Goal: Information Seeking & Learning: Learn about a topic

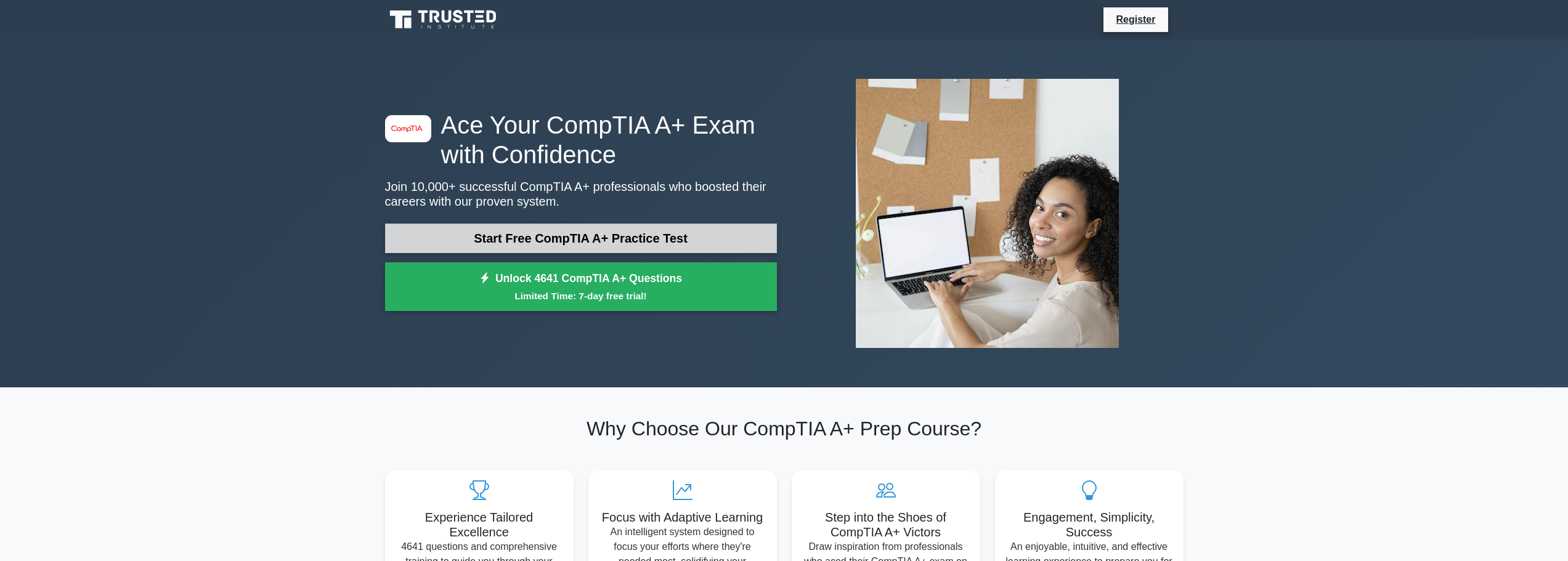
click at [546, 240] on link "Start Free CompTIA A+ Practice Test" at bounding box center [580, 238] width 392 height 29
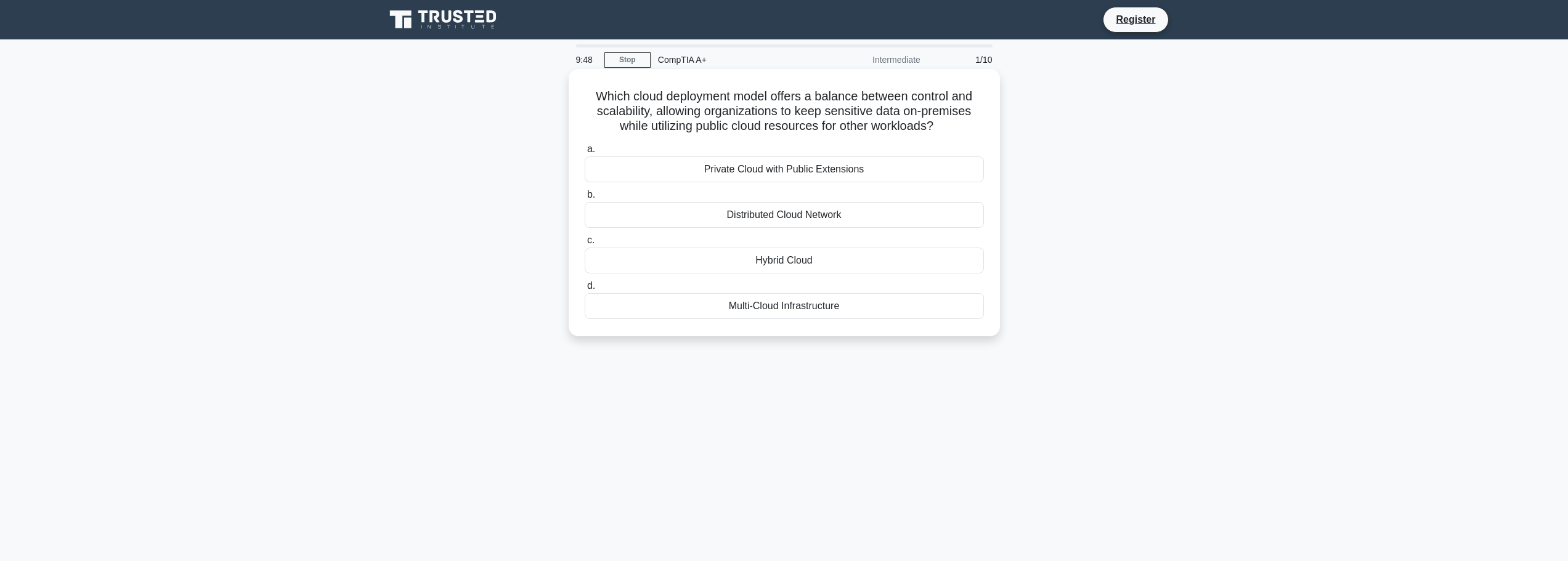
click at [786, 256] on div "Hybrid Cloud" at bounding box center [784, 260] width 399 height 26
click at [584, 244] on input "c. Hybrid Cloud" at bounding box center [584, 241] width 0 height 8
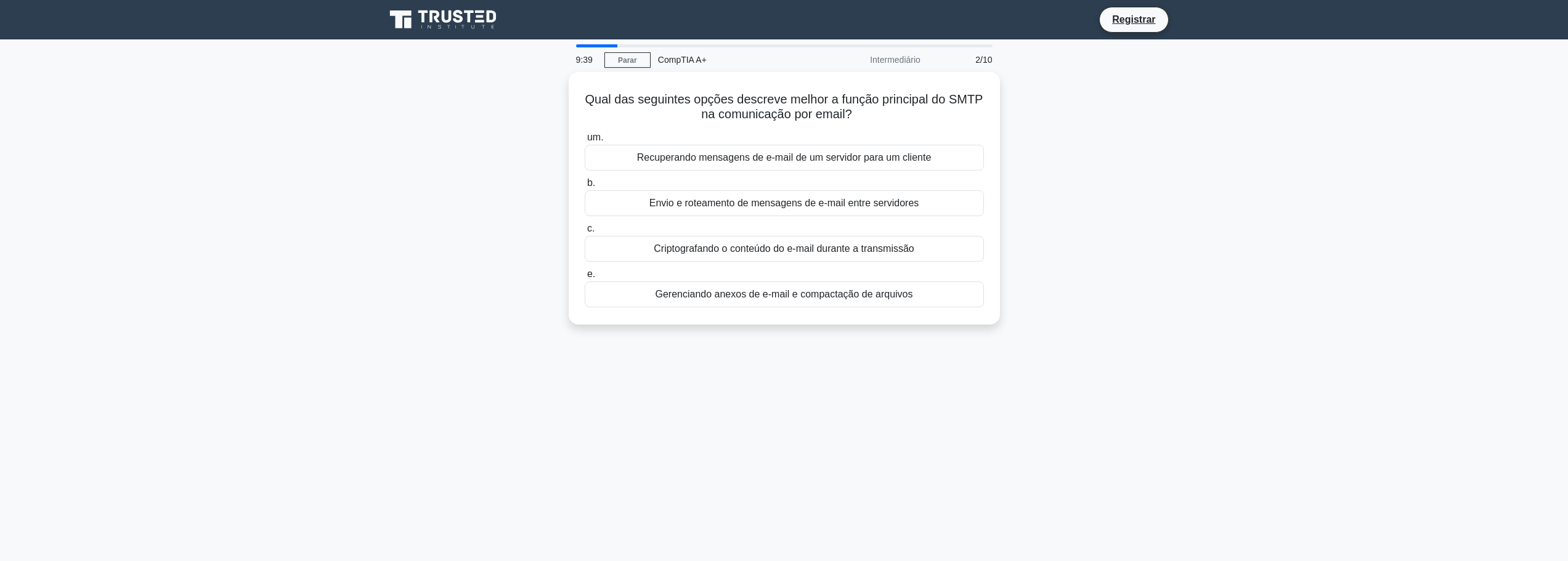
click at [1264, 78] on main "9:39 Parar CompTIA A+ Intermediário 2/10 Qual das seguintes opções descreve mel…" at bounding box center [784, 352] width 1568 height 626
click at [763, 196] on font "Envio e roteamento de mensagens de e-mail entre servidores" at bounding box center [784, 200] width 269 height 10
click at [584, 184] on input "b. Envio e roteamento de mensagens de e-mail entre servidores" at bounding box center [584, 180] width 0 height 8
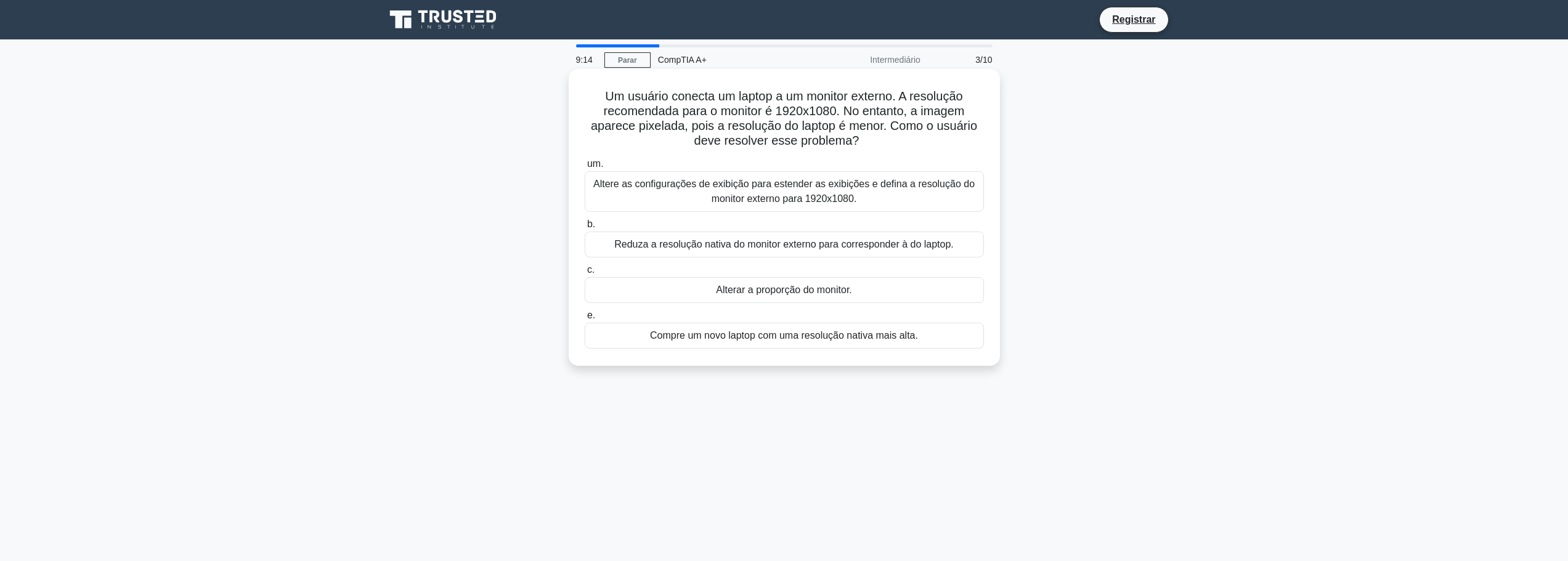
click at [765, 290] on font "Alterar a proporção do monitor." at bounding box center [784, 290] width 136 height 10
click at [584, 275] on input "c. Alterar a proporção do monitor." at bounding box center [584, 270] width 0 height 8
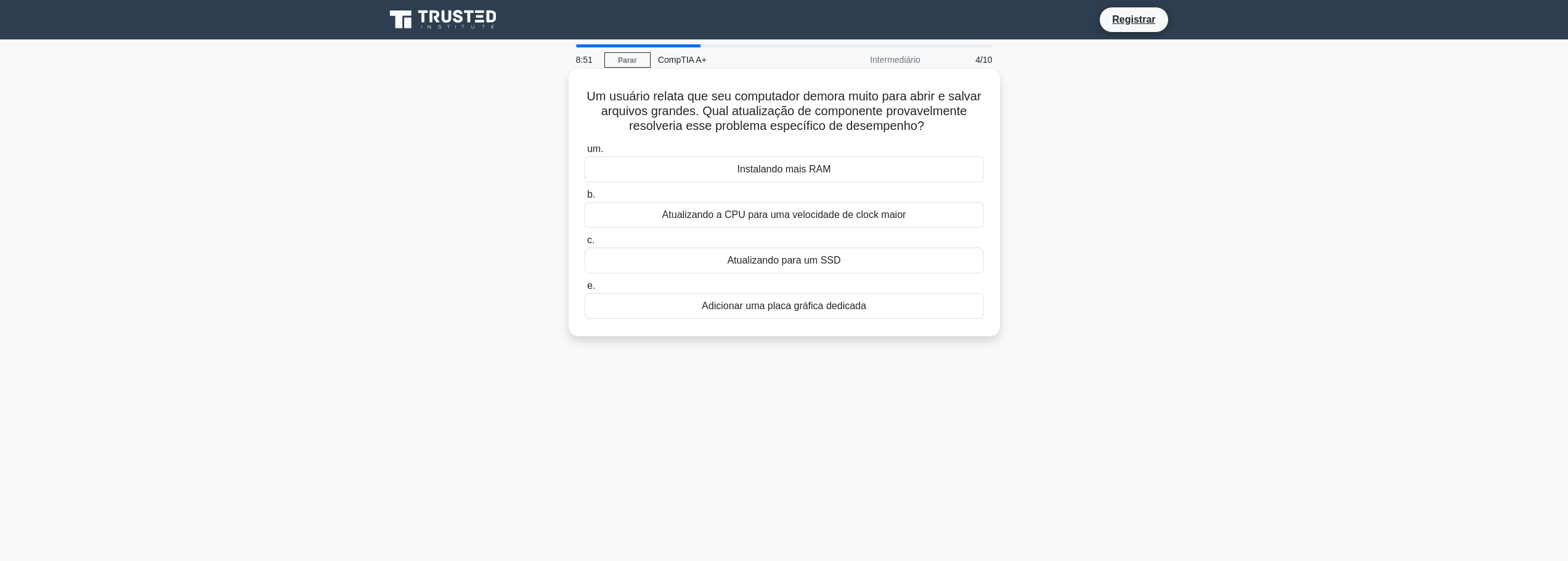
click at [782, 167] on font "Instalando mais RAM" at bounding box center [783, 169] width 93 height 10
click at [584, 153] on input "um. Instalando mais RAM" at bounding box center [584, 150] width 0 height 8
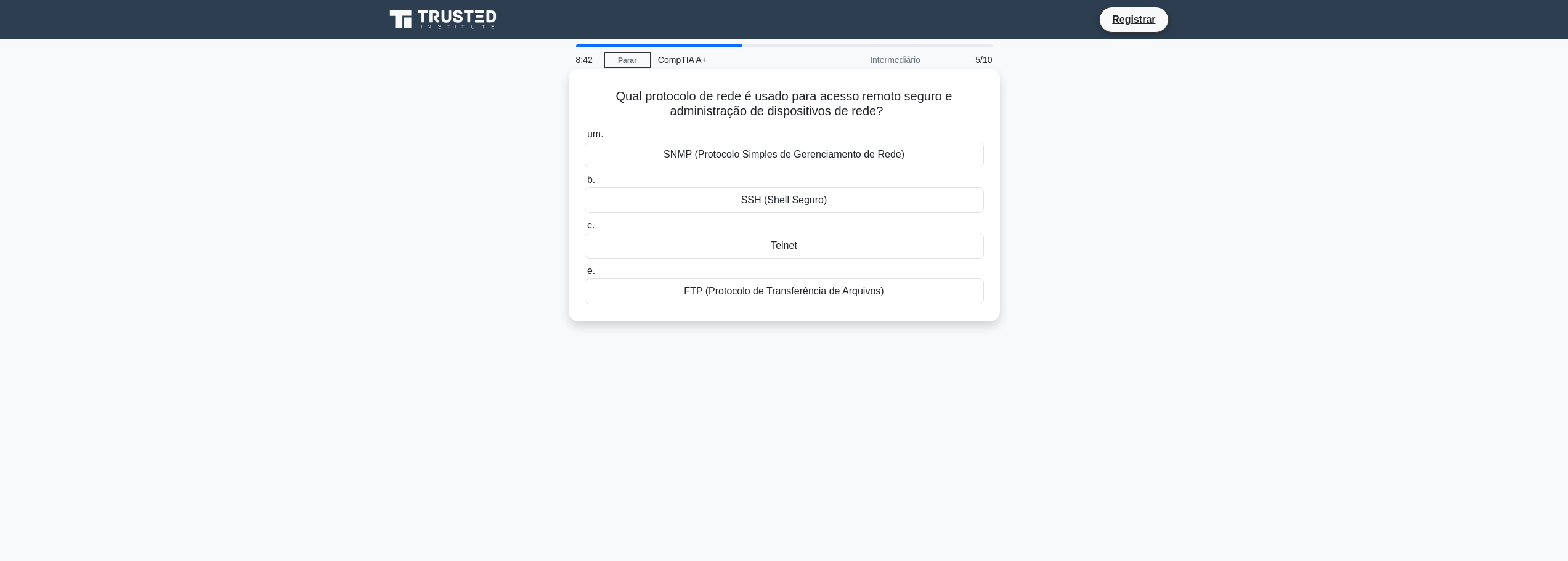
click at [777, 203] on font "SSH (Shell Seguro)" at bounding box center [784, 200] width 86 height 10
click at [584, 184] on input "b. SSH (Shell Seguro)" at bounding box center [584, 180] width 0 height 8
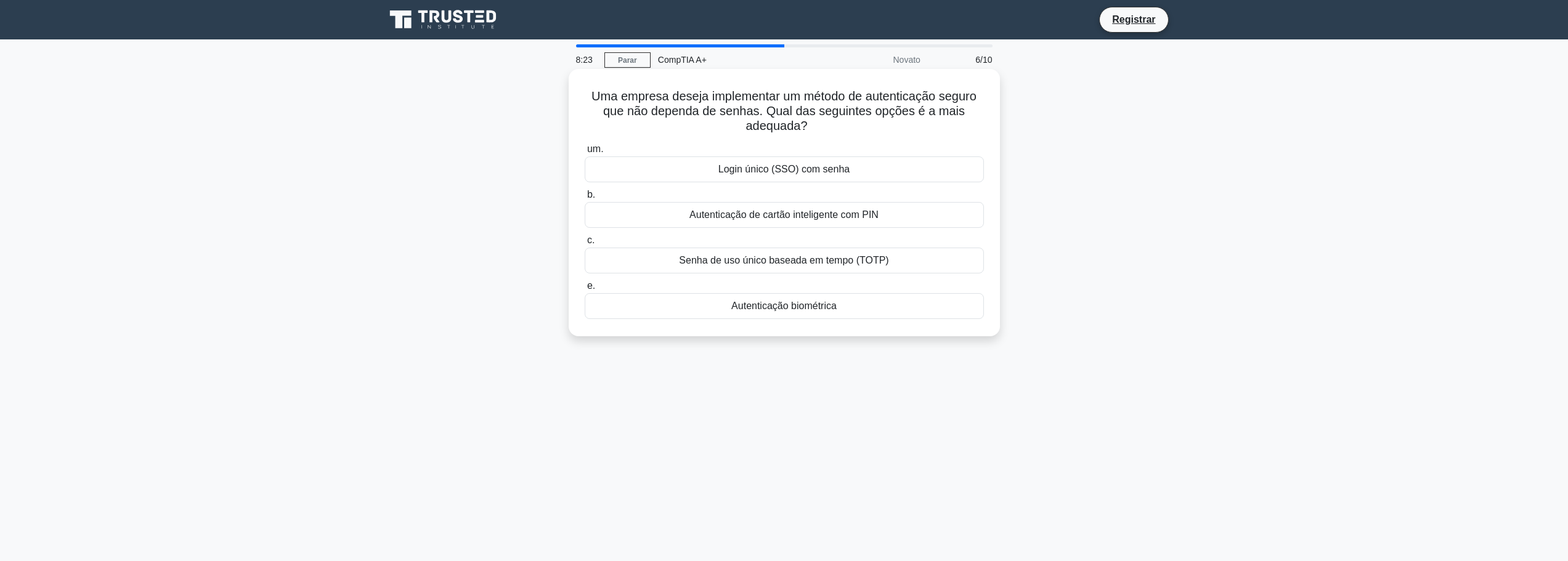
click at [775, 311] on font "Autenticação biométrica" at bounding box center [783, 306] width 105 height 10
click at [584, 291] on input "e. Autenticação biométrica" at bounding box center [584, 286] width 0 height 8
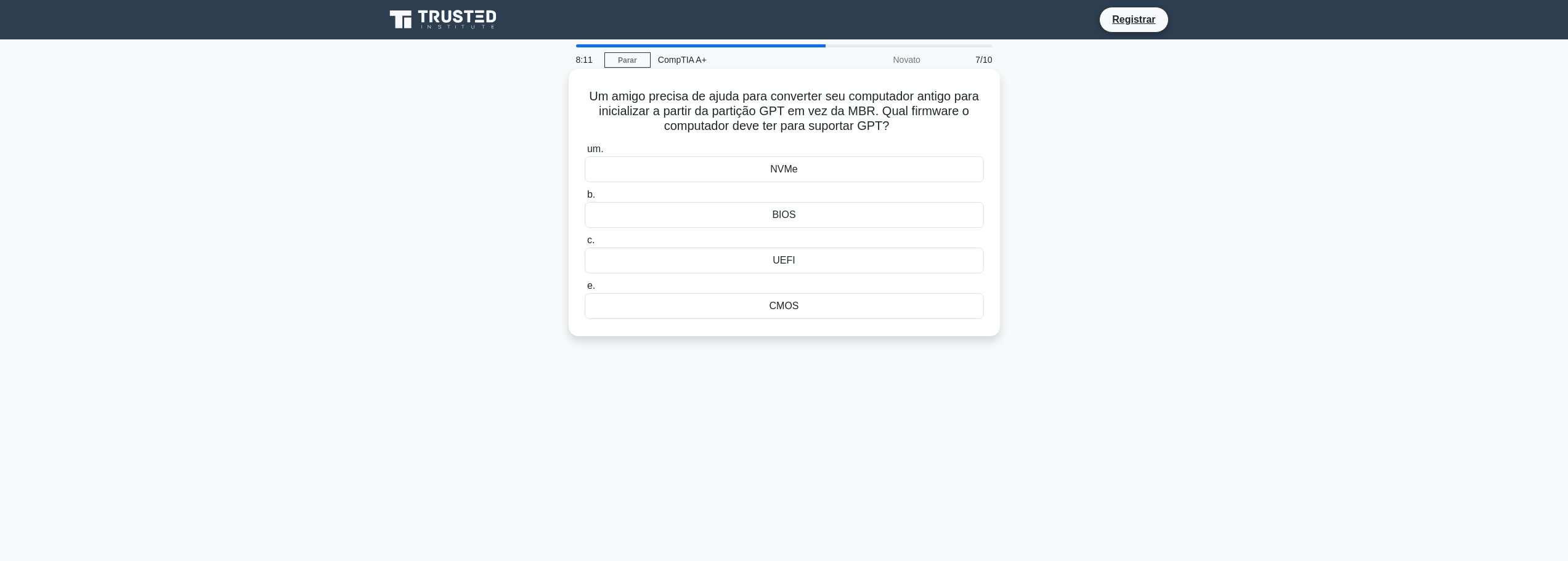
click at [788, 263] on font "UEFI" at bounding box center [783, 260] width 22 height 10
click at [785, 259] on font "UEFI" at bounding box center [783, 260] width 22 height 10
click at [584, 244] on input "c. UEFI" at bounding box center [584, 241] width 0 height 8
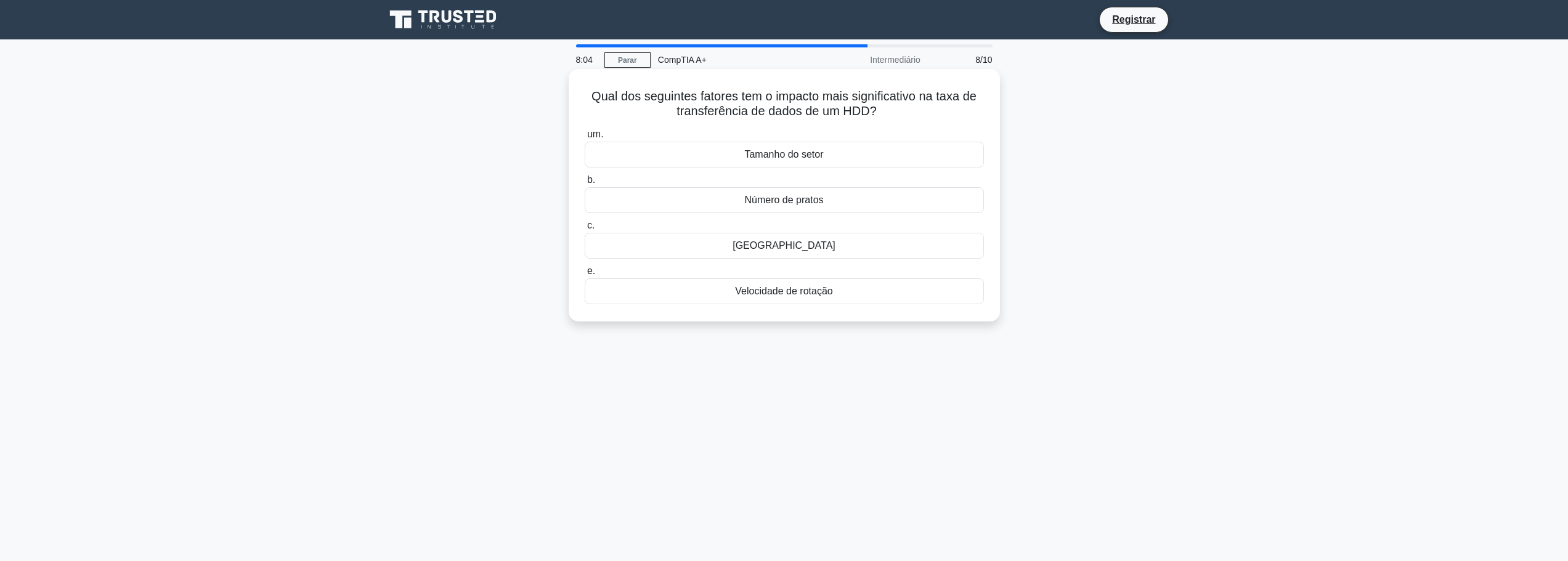
click at [793, 289] on font "Velocidade de rotação" at bounding box center [784, 291] width 98 height 10
click at [584, 275] on input "e. Velocidade de rotação" at bounding box center [584, 271] width 0 height 8
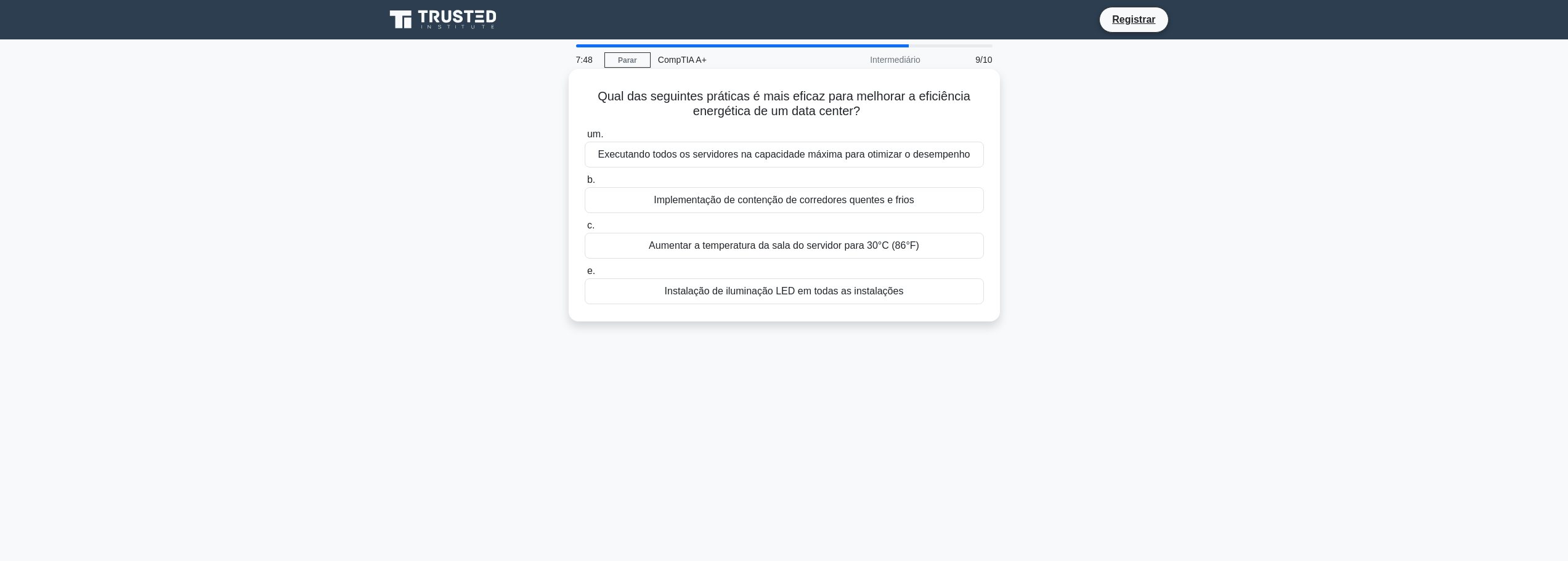
click at [779, 199] on font "Implementação de contenção de corredores quentes e frios" at bounding box center [783, 200] width 260 height 10
click at [584, 184] on input "b. Implementação de contenção de corredores quentes e frios" at bounding box center [584, 180] width 0 height 8
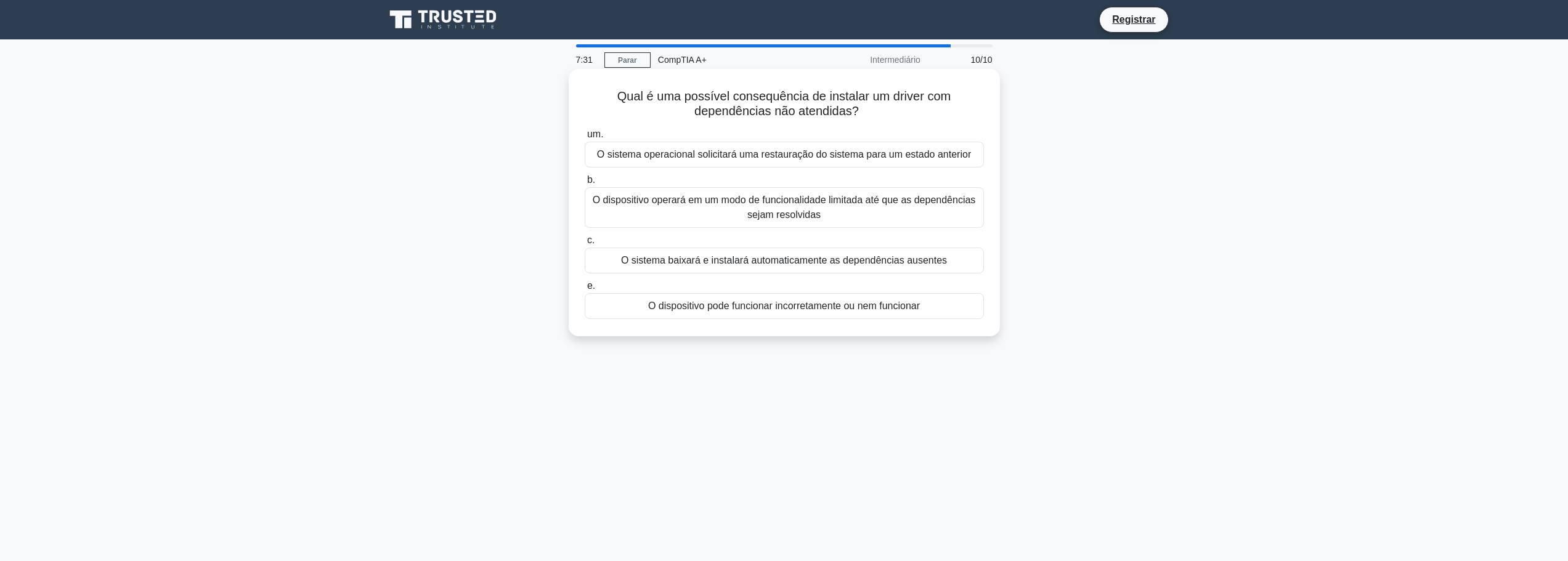
click at [773, 307] on font "O dispositivo pode funcionar incorretamente ou nem funcionar" at bounding box center [784, 306] width 272 height 10
click at [584, 291] on input "e. O dispositivo pode funcionar incorretamente ou nem funcionar" at bounding box center [584, 286] width 0 height 8
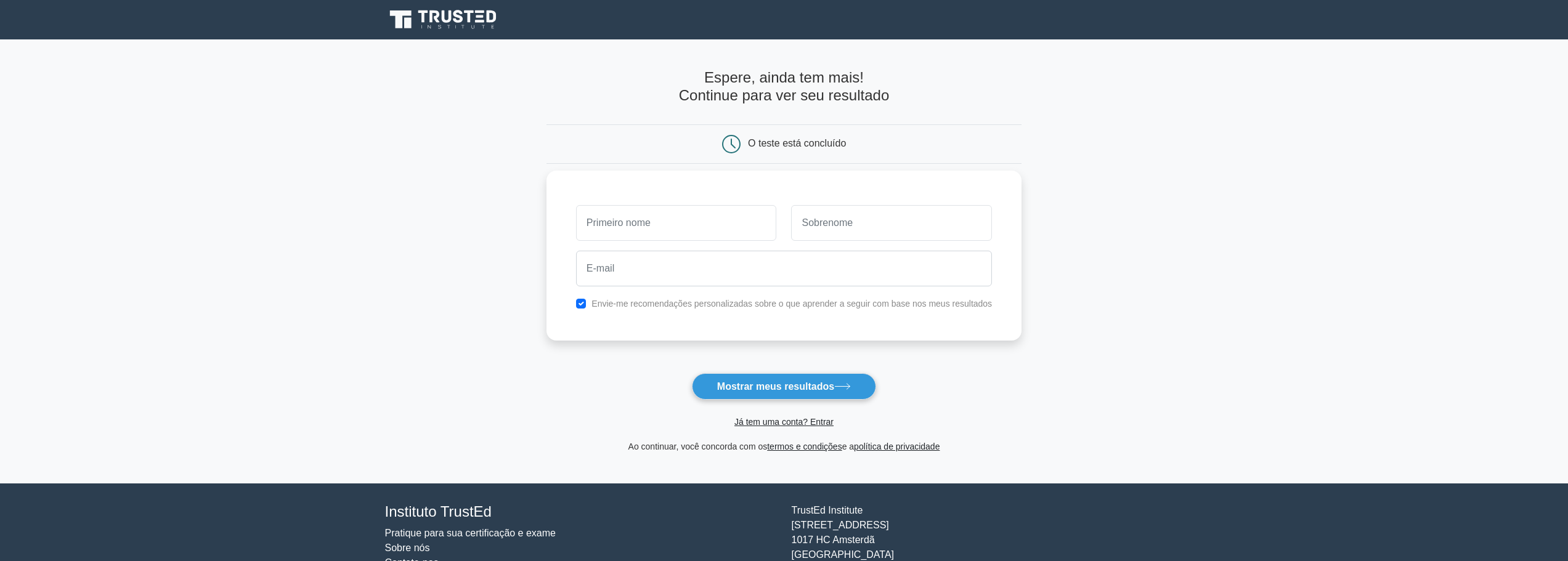
click at [754, 226] on input "text" at bounding box center [676, 223] width 200 height 35
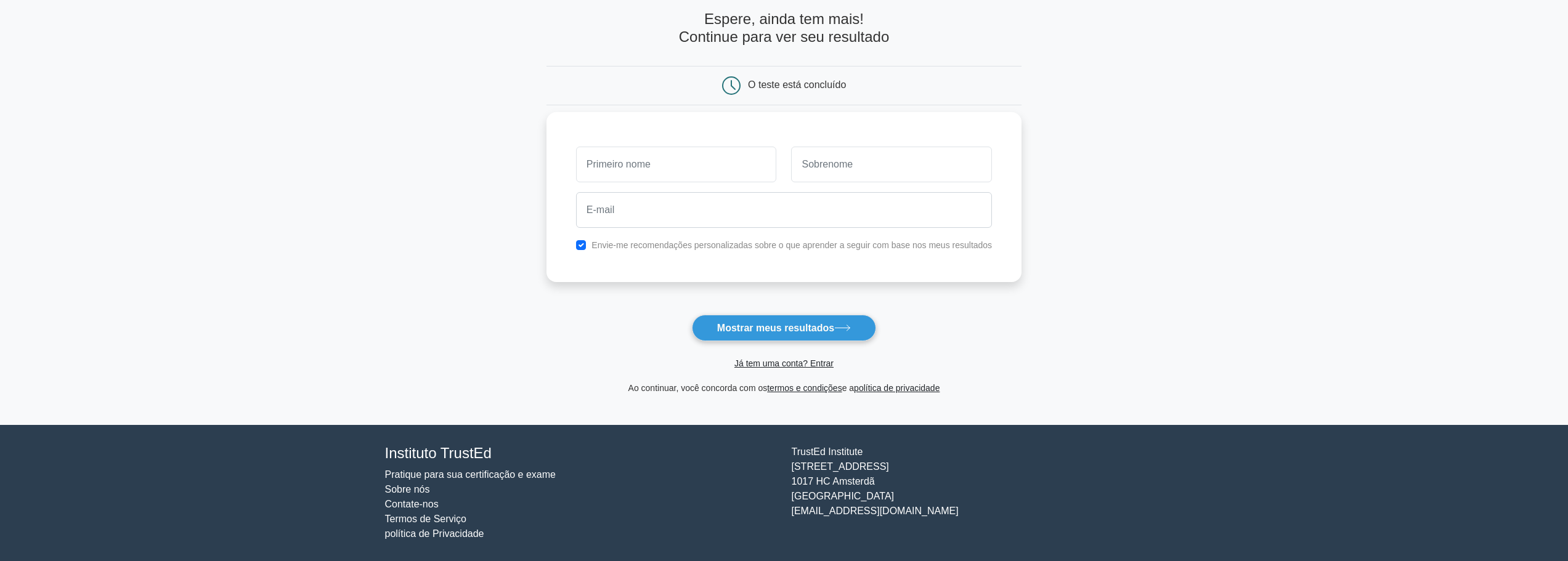
click at [662, 162] on input "text" at bounding box center [676, 164] width 200 height 35
click at [621, 249] on font "Envie-me recomendações personalizadas sobre o que aprender a seguir com base no…" at bounding box center [791, 245] width 400 height 10
click at [586, 241] on input "checkbox" at bounding box center [581, 245] width 10 height 10
checkbox input "false"
click at [637, 159] on input "text" at bounding box center [676, 164] width 200 height 35
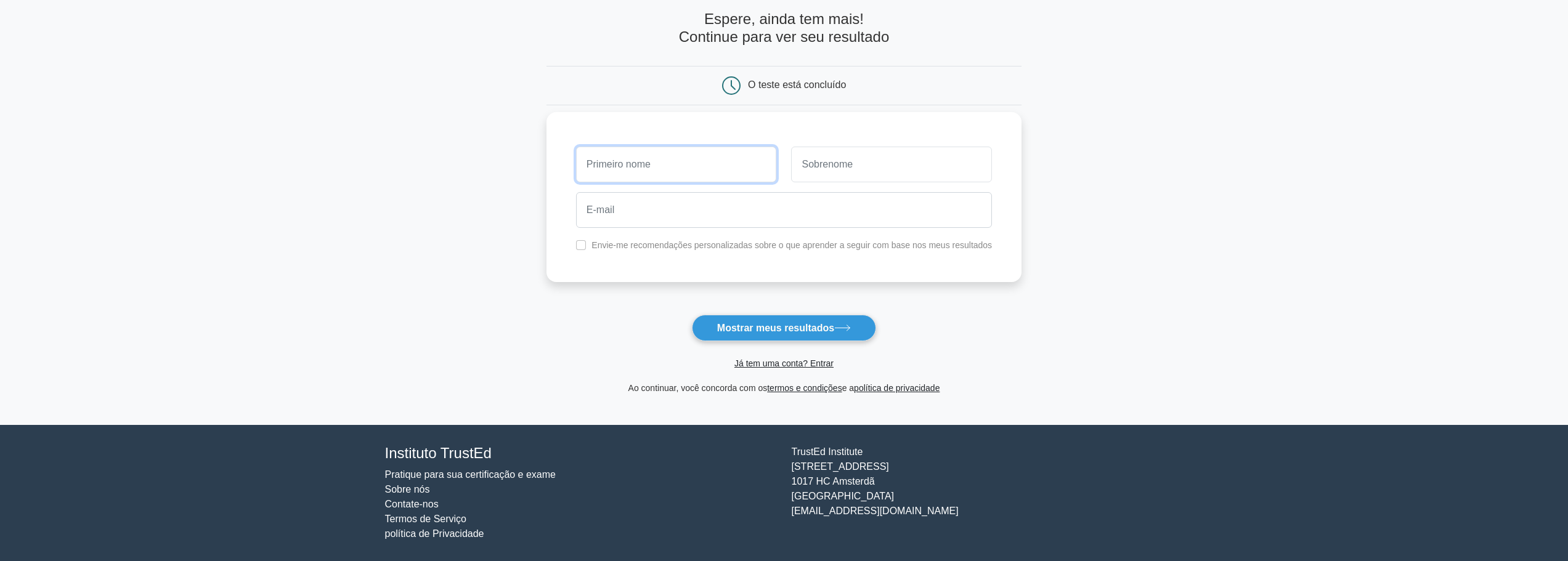
type input "Fabrício"
click at [840, 167] on input "text" at bounding box center [891, 164] width 200 height 35
click at [767, 218] on input "email" at bounding box center [784, 210] width 416 height 35
type input "fcdias.main@gmail.com"
click at [779, 327] on font "Mostrar meus resultados" at bounding box center [775, 328] width 117 height 10
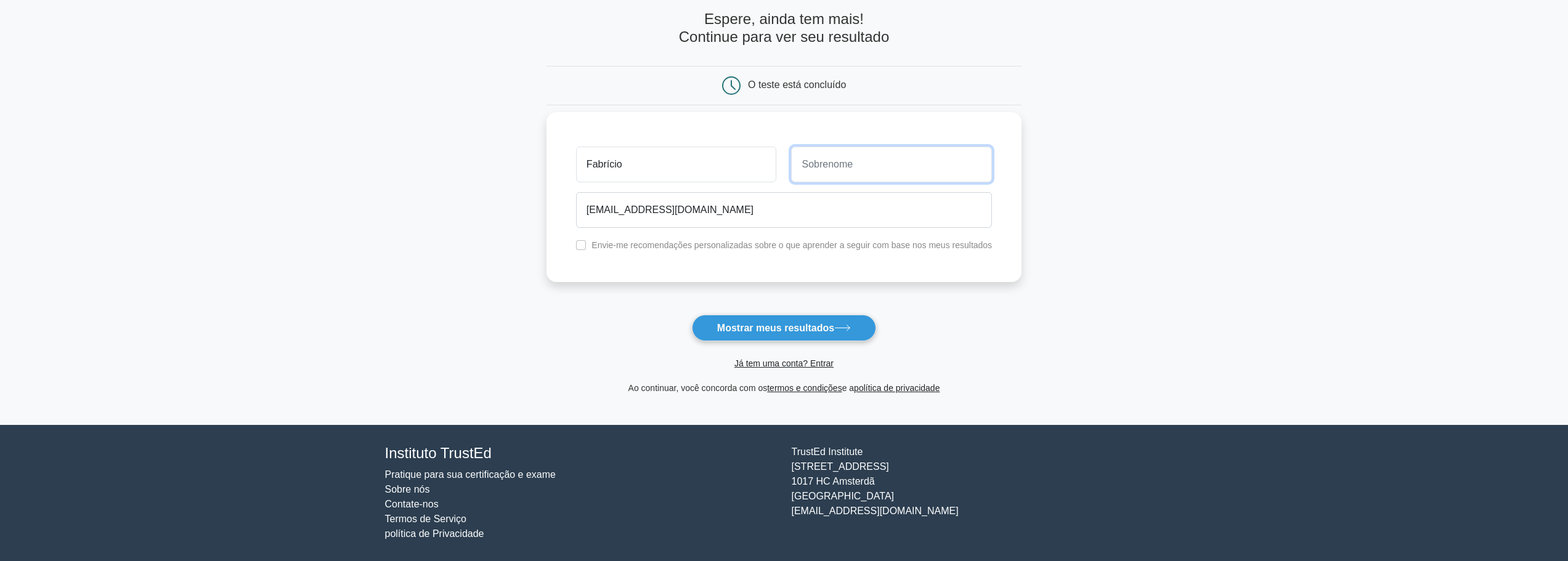
click at [869, 152] on input "text" at bounding box center [891, 164] width 200 height 35
type input "Dias"
click at [795, 318] on button "Mostrar meus resultados" at bounding box center [784, 328] width 184 height 26
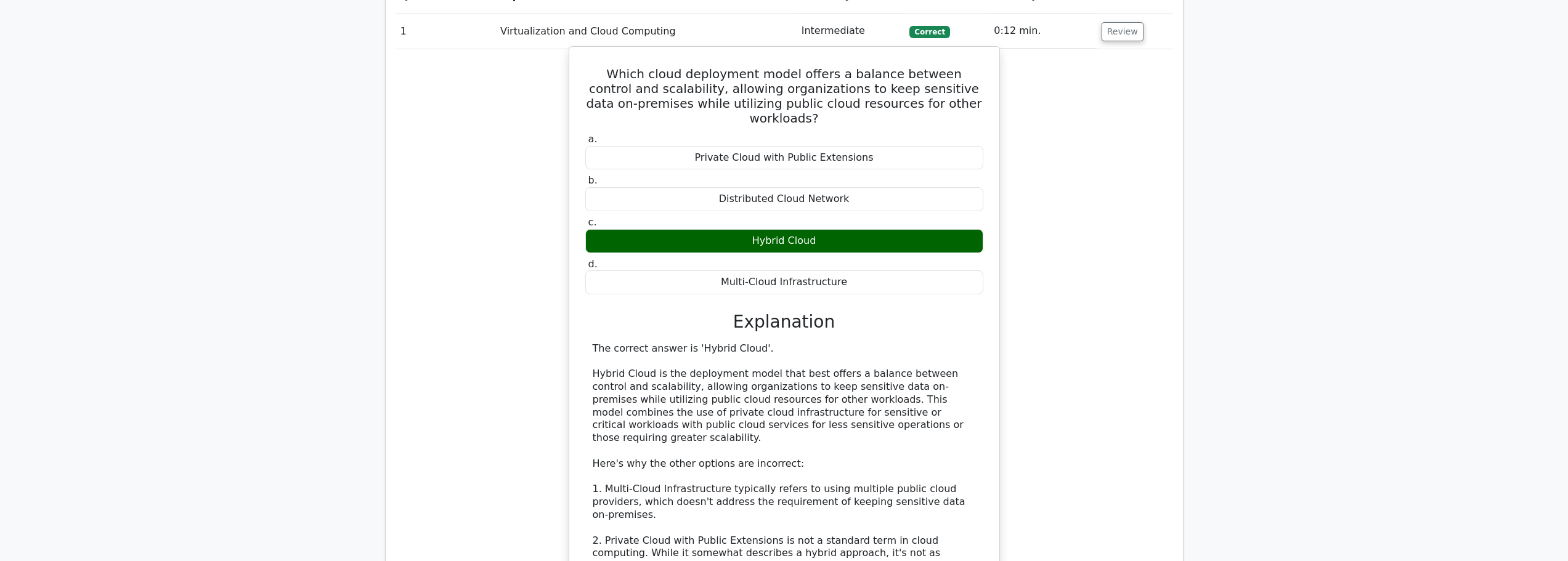
scroll to position [1541, 0]
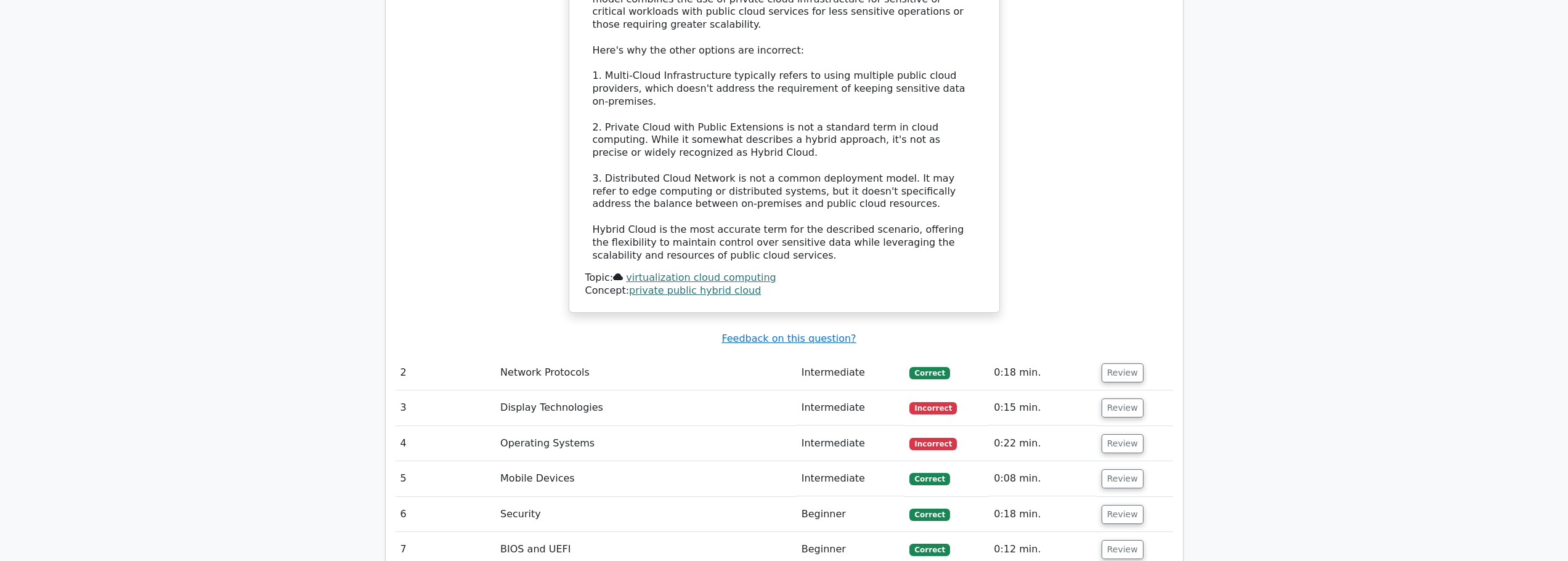
drag, startPoint x: 813, startPoint y: 134, endPoint x: 616, endPoint y: 240, distance: 223.7
click at [1130, 398] on button "Review" at bounding box center [1123, 408] width 42 height 19
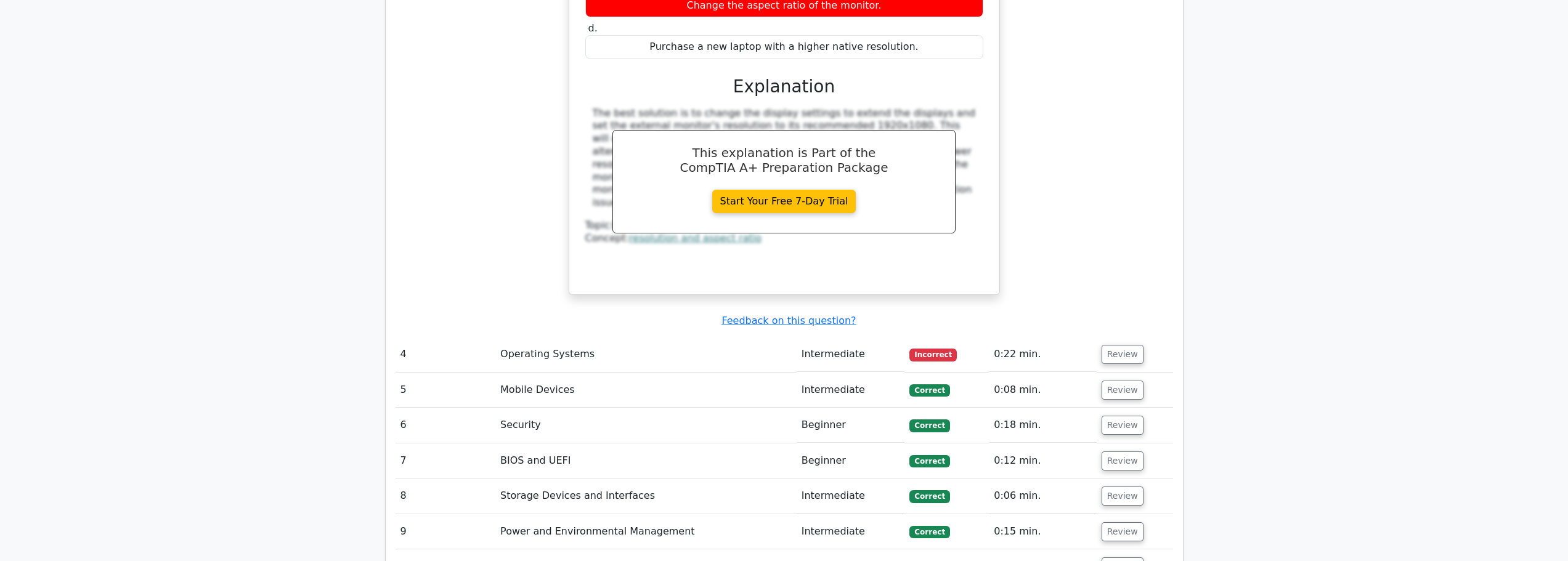
scroll to position [1910, 0]
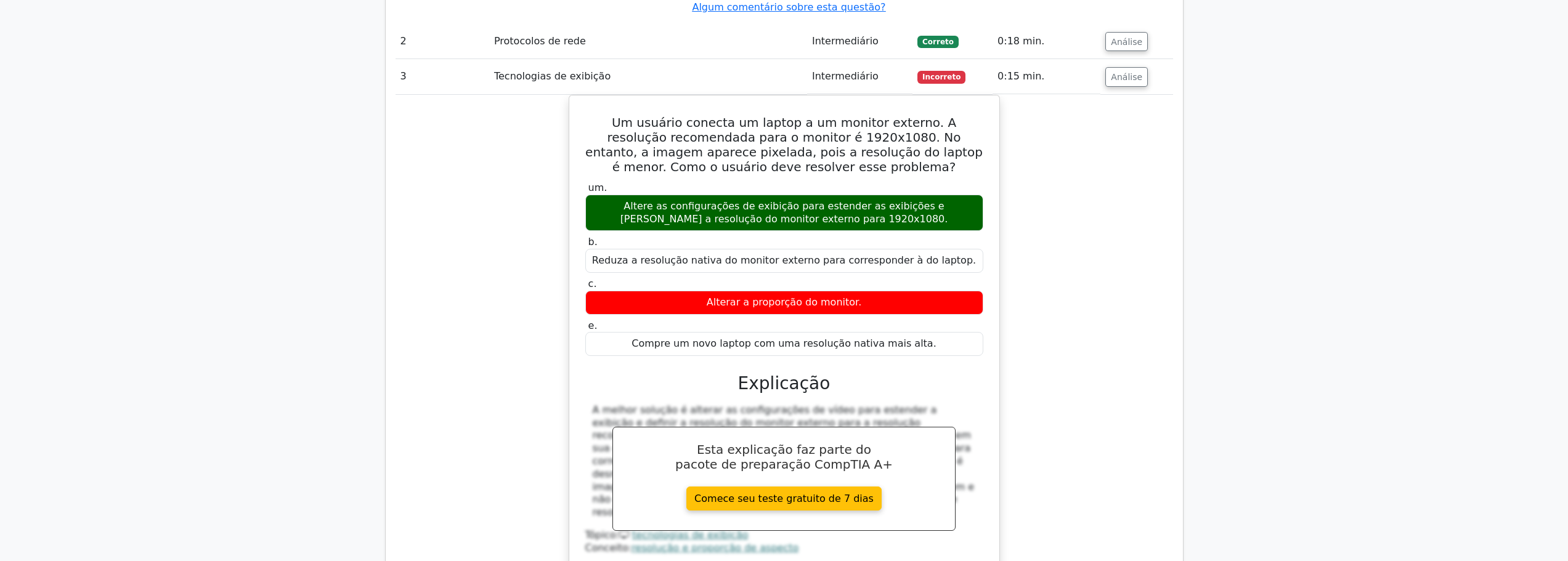
click at [1065, 192] on div "Um usuário conecta um laptop a um monitor externo. A resolução recomendada para…" at bounding box center [784, 351] width 777 height 512
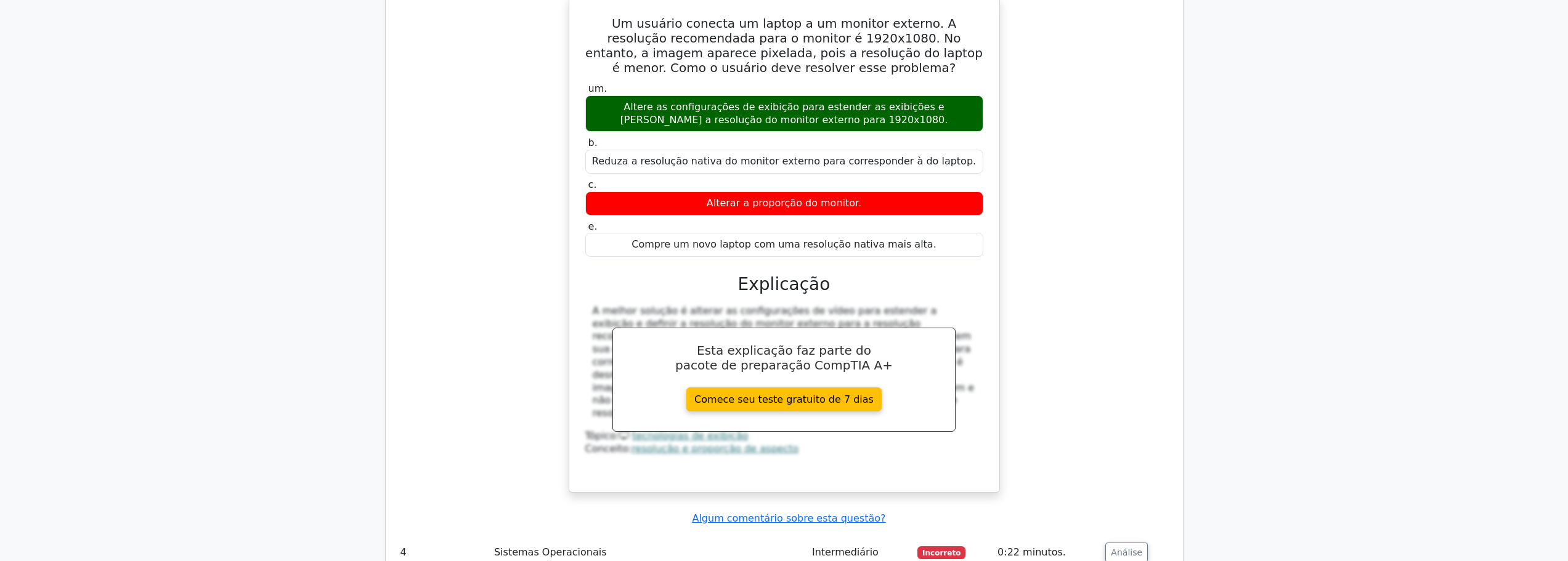
scroll to position [2293, 0]
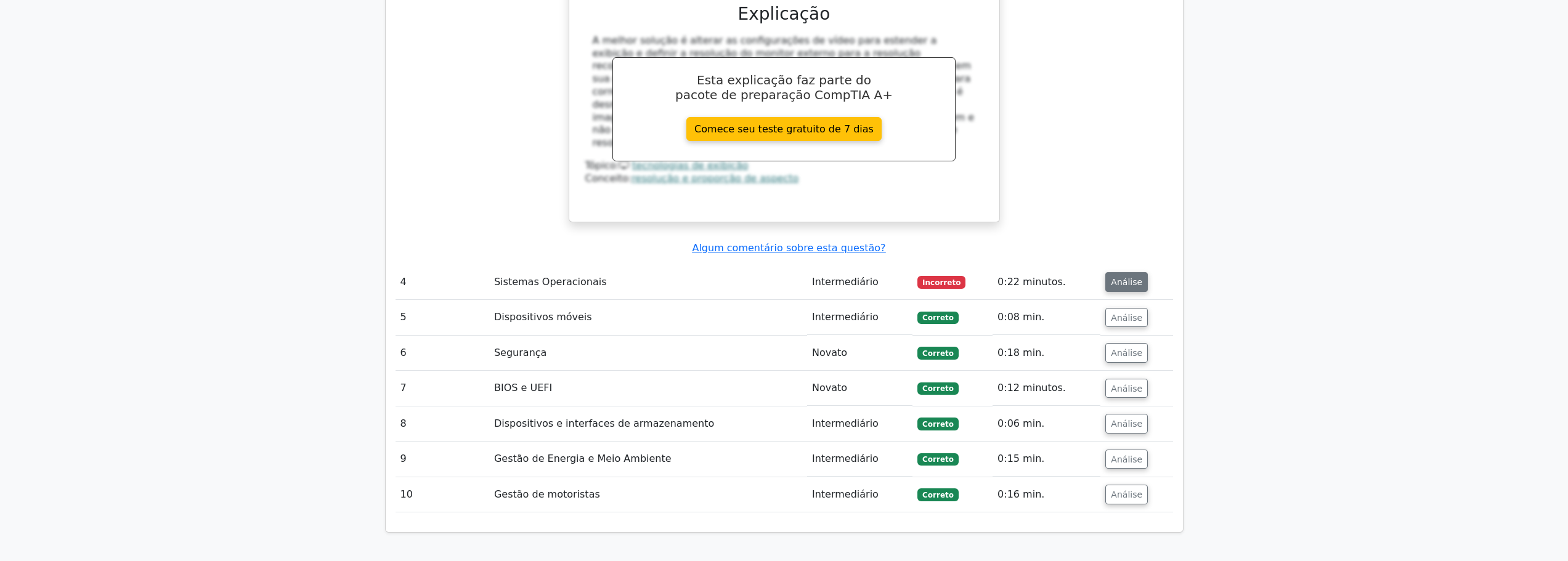
click at [1123, 276] on font "Análise" at bounding box center [1126, 281] width 31 height 10
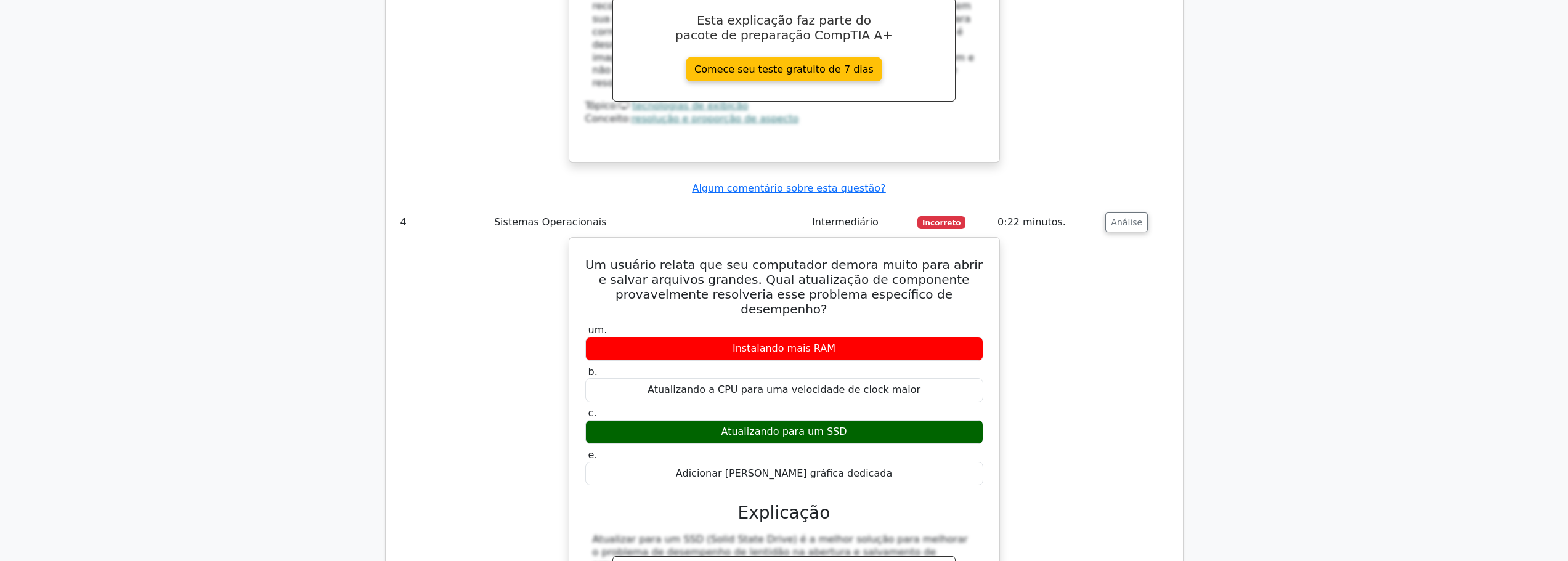
scroll to position [2354, 0]
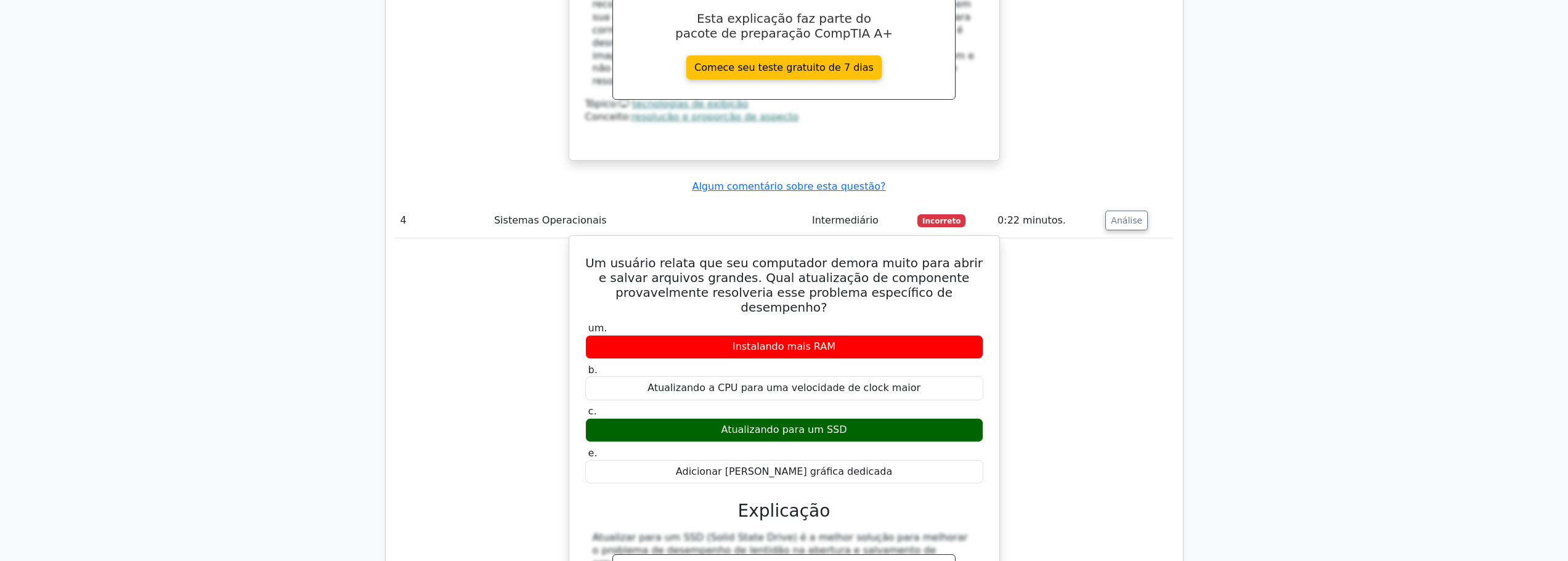
click at [796, 341] on font "Instalando mais RAM" at bounding box center [784, 347] width 103 height 12
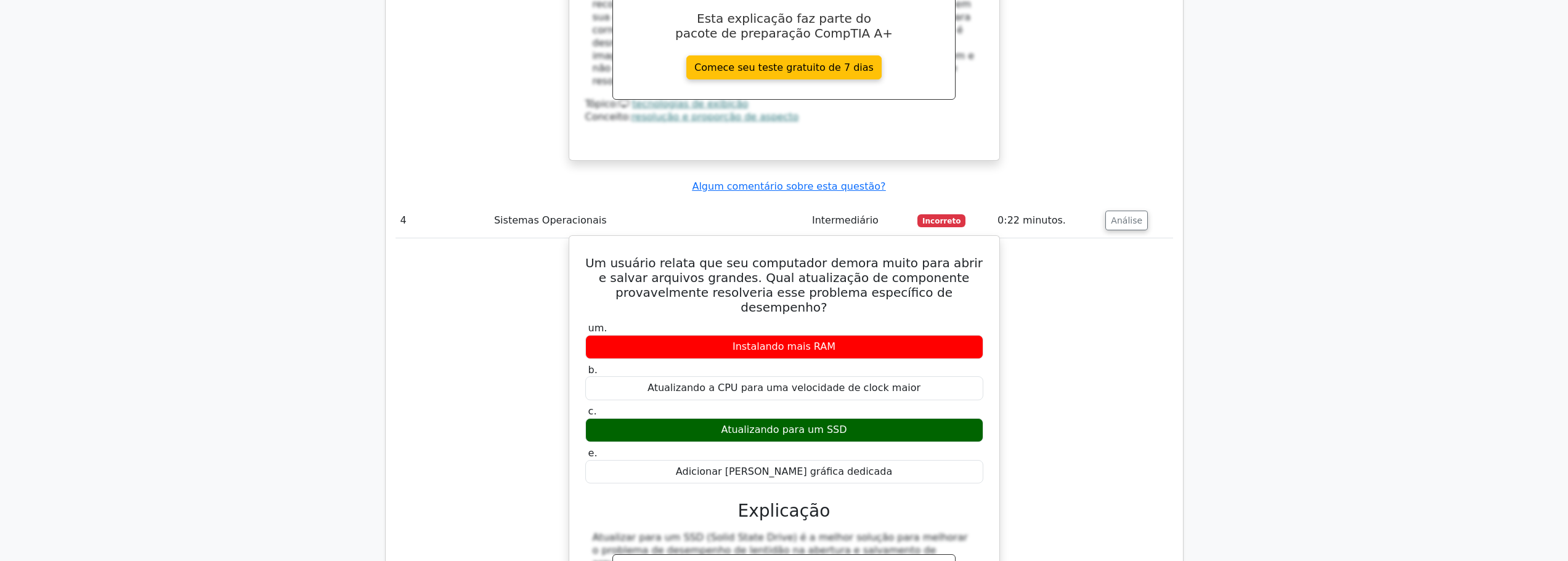
click at [774, 424] on font "Atualizando para um SSD" at bounding box center [783, 430] width 125 height 12
drag, startPoint x: 836, startPoint y: 208, endPoint x: 721, endPoint y: 224, distance: 116.1
click at [721, 320] on div "um. Instalando mais RAM b. Atualizando a CPU para uma velocidade de clock maior…" at bounding box center [784, 403] width 413 height 167
click at [779, 341] on font "Instalando mais RAM" at bounding box center [784, 347] width 103 height 12
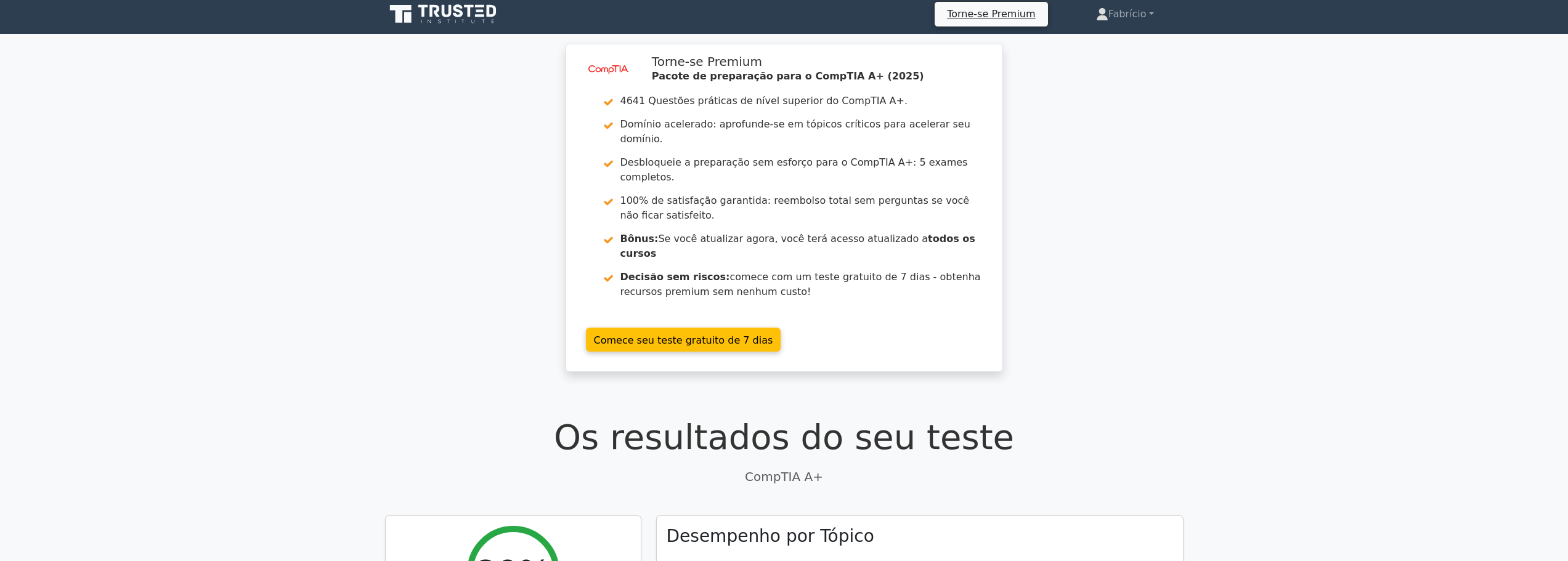
scroll to position [0, 0]
